Goal: Find specific page/section: Find specific page/section

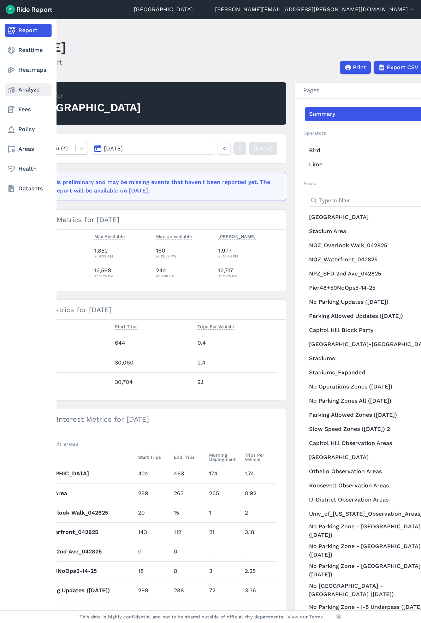
click at [36, 86] on link "Analyze" at bounding box center [28, 89] width 47 height 13
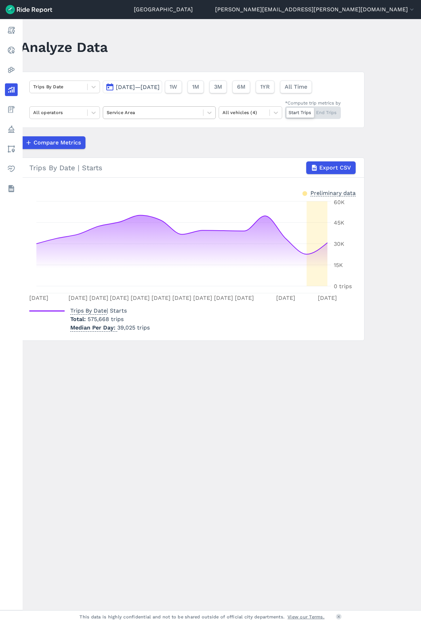
click at [153, 109] on div at bounding box center [153, 112] width 93 height 8
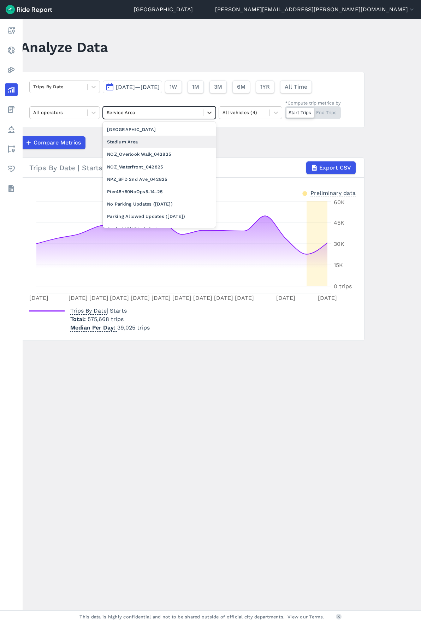
click at [150, 141] on div "Stadium Area" at bounding box center [159, 142] width 113 height 12
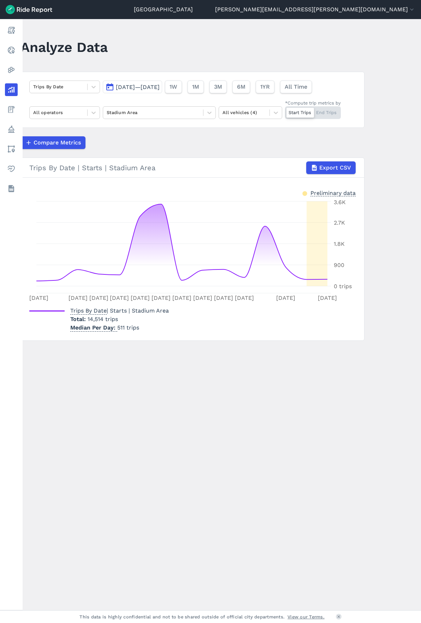
click at [131, 87] on span "[DATE]—[DATE]" at bounding box center [138, 87] width 44 height 7
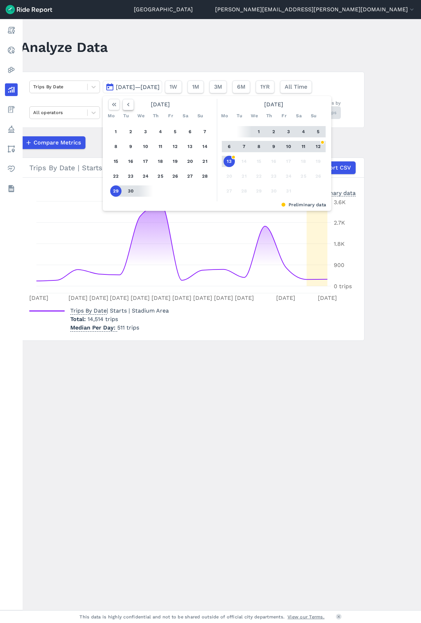
click at [131, 104] on button "button" at bounding box center [127, 104] width 11 height 11
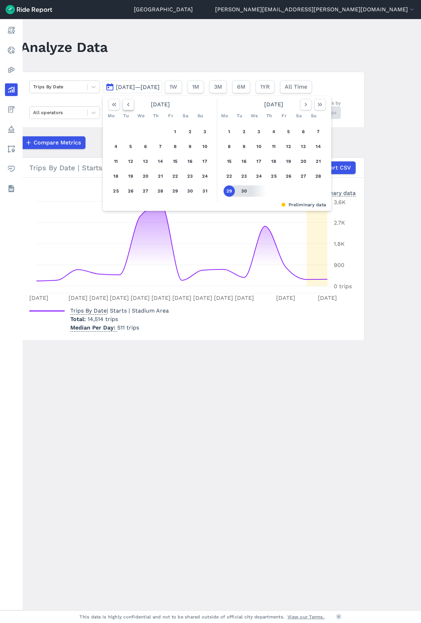
click at [131, 104] on button "button" at bounding box center [127, 104] width 11 height 11
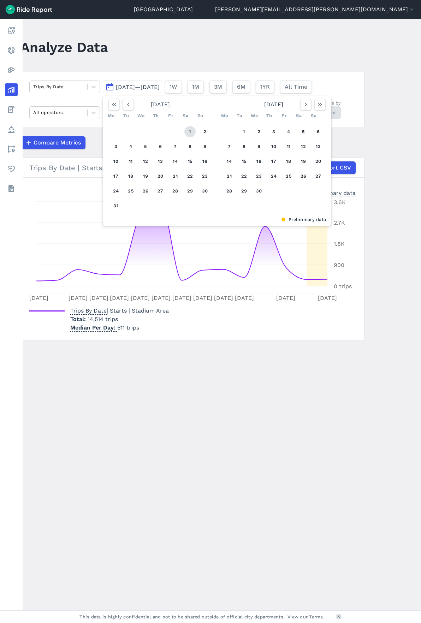
click at [188, 130] on button "1" at bounding box center [189, 131] width 11 height 11
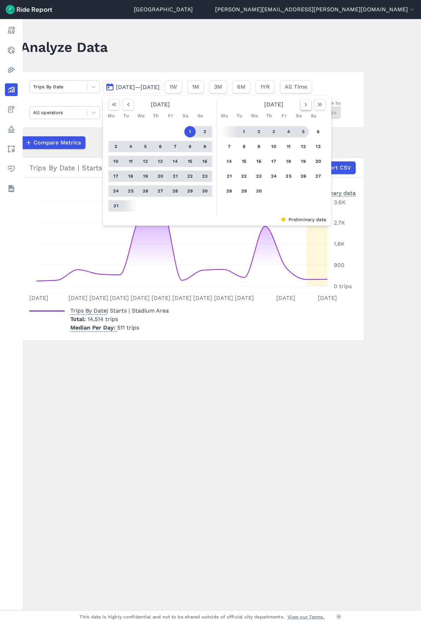
click at [304, 107] on icon "button" at bounding box center [305, 104] width 7 height 7
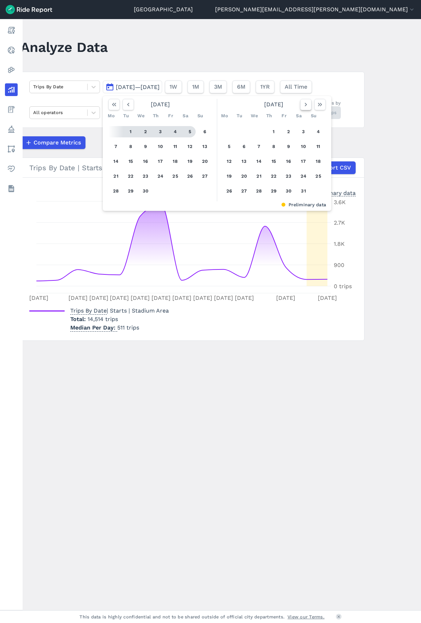
click at [304, 107] on icon "button" at bounding box center [305, 104] width 7 height 7
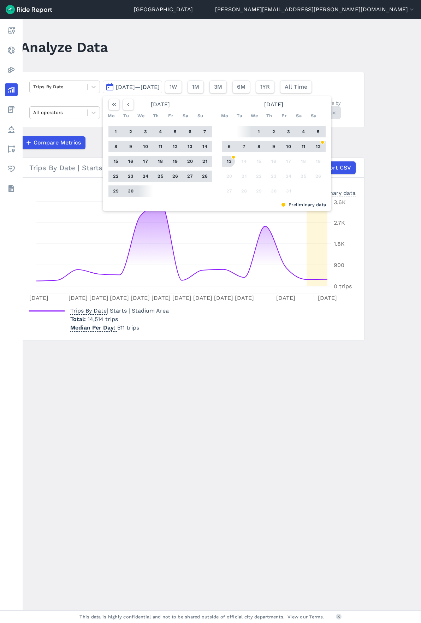
click at [232, 165] on button "13" at bounding box center [228, 161] width 11 height 11
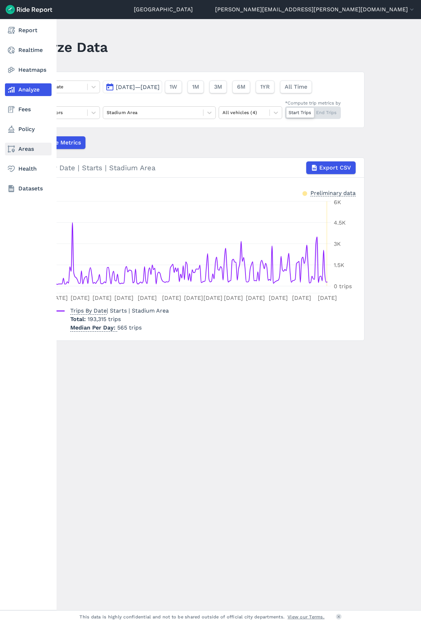
click at [28, 149] on link "Areas" at bounding box center [28, 149] width 47 height 13
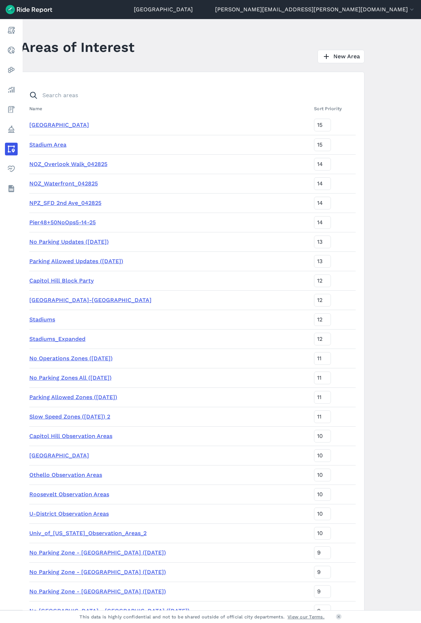
click at [51, 143] on link "Stadium Area" at bounding box center [47, 144] width 37 height 7
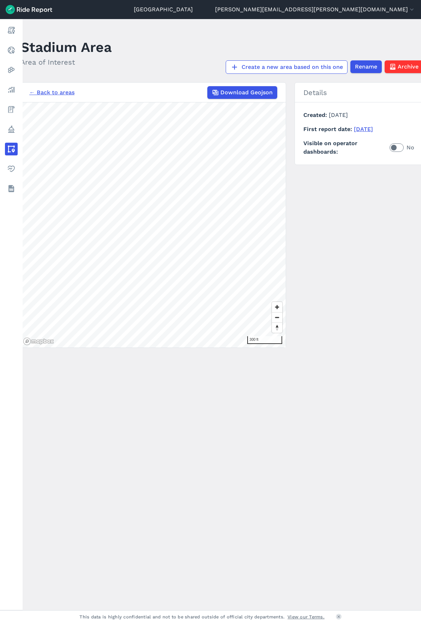
click at [59, 90] on link "← Back to areas" at bounding box center [51, 92] width 45 height 8
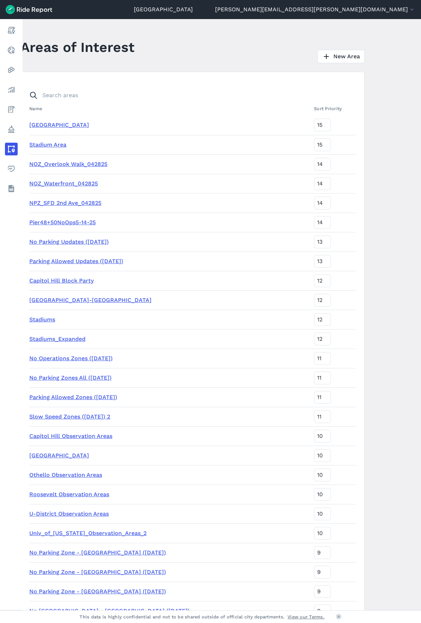
click at [73, 125] on link "[GEOGRAPHIC_DATA]" at bounding box center [59, 124] width 60 height 7
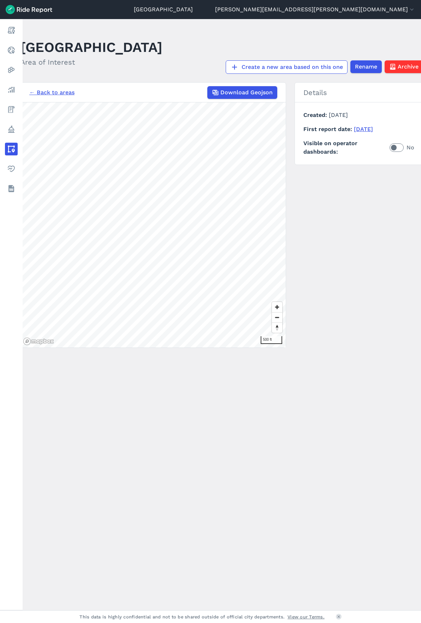
click at [56, 90] on link "← Back to areas" at bounding box center [51, 92] width 45 height 8
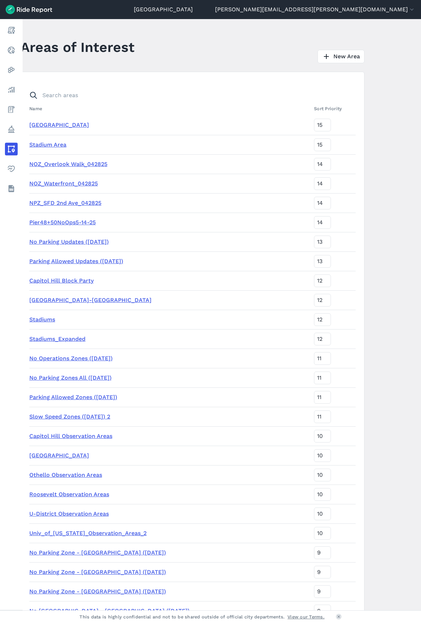
click at [52, 144] on link "Stadium Area" at bounding box center [47, 144] width 37 height 7
